Goal: Navigation & Orientation: Go to known website

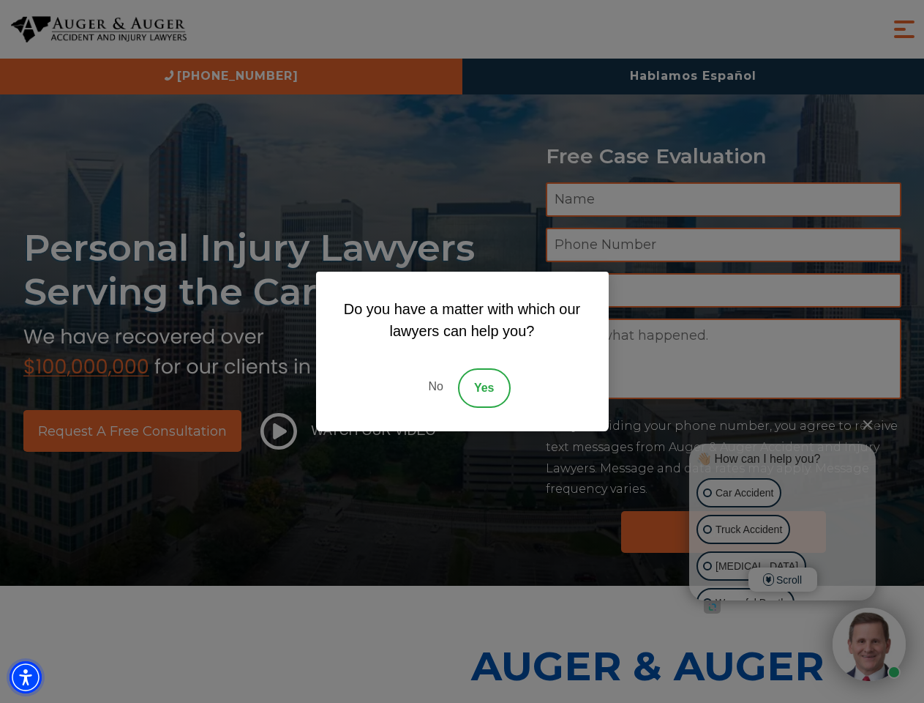
click at [26, 677] on img "Accessibility Menu" at bounding box center [26, 677] width 32 height 32
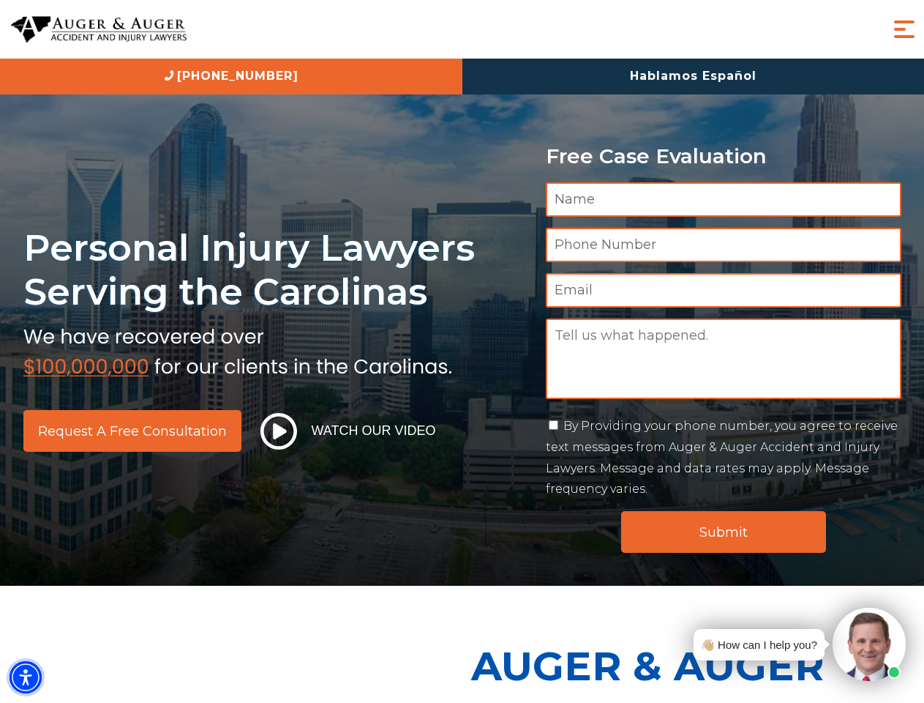
click at [26, 677] on img "Accessibility Menu" at bounding box center [26, 677] width 32 height 32
